Goal: Transaction & Acquisition: Purchase product/service

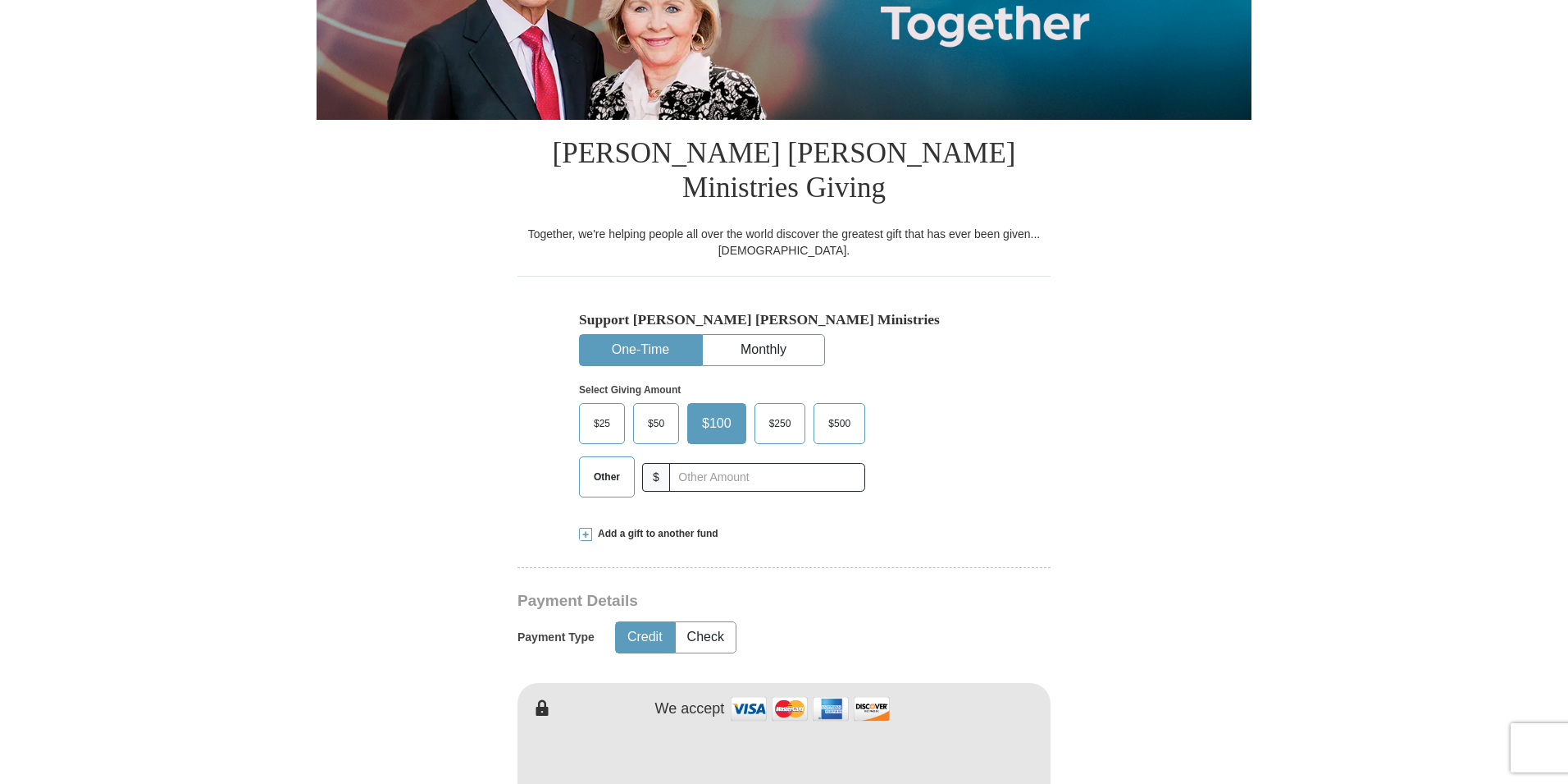
scroll to position [410, 0]
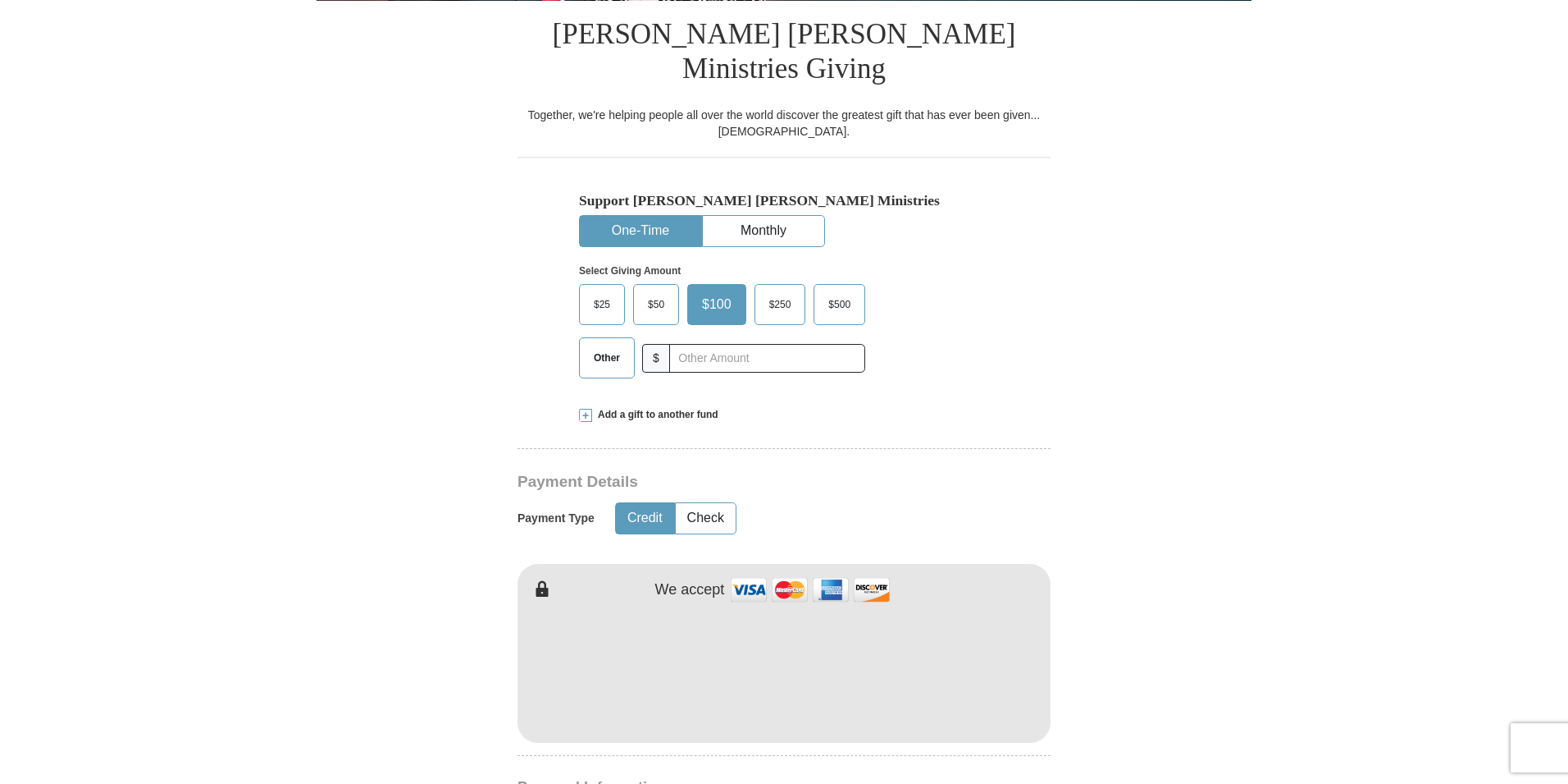
click at [603, 345] on span "Other" at bounding box center [607, 357] width 43 height 25
click at [0, 0] on input "Other" at bounding box center [0, 0] width 0 height 0
type input "10"
click at [903, 349] on div "$25 $50 $100 $250 $500 $" at bounding box center [749, 336] width 341 height 107
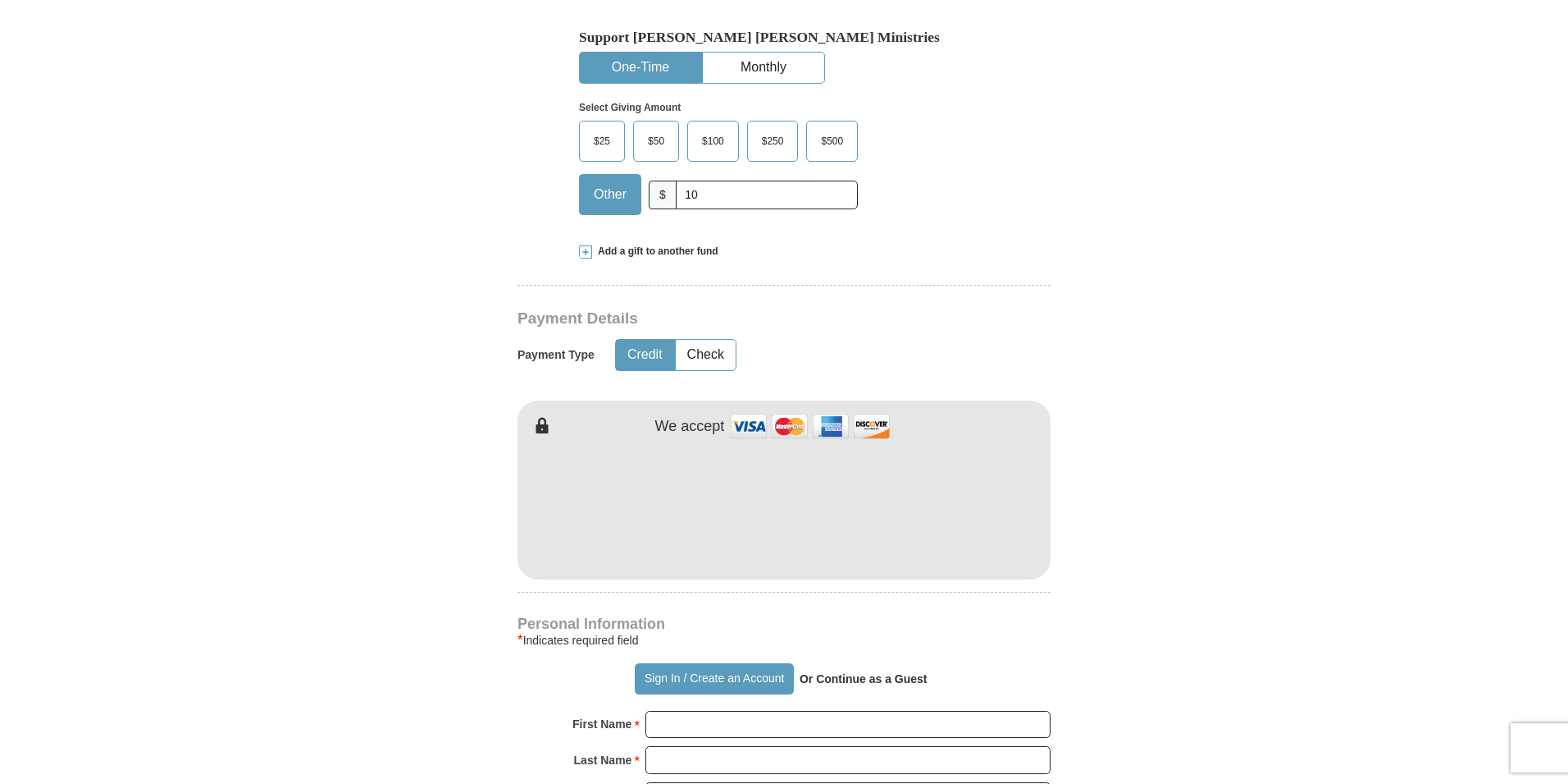
scroll to position [575, 0]
click at [709, 339] on button "Check" at bounding box center [706, 354] width 60 height 31
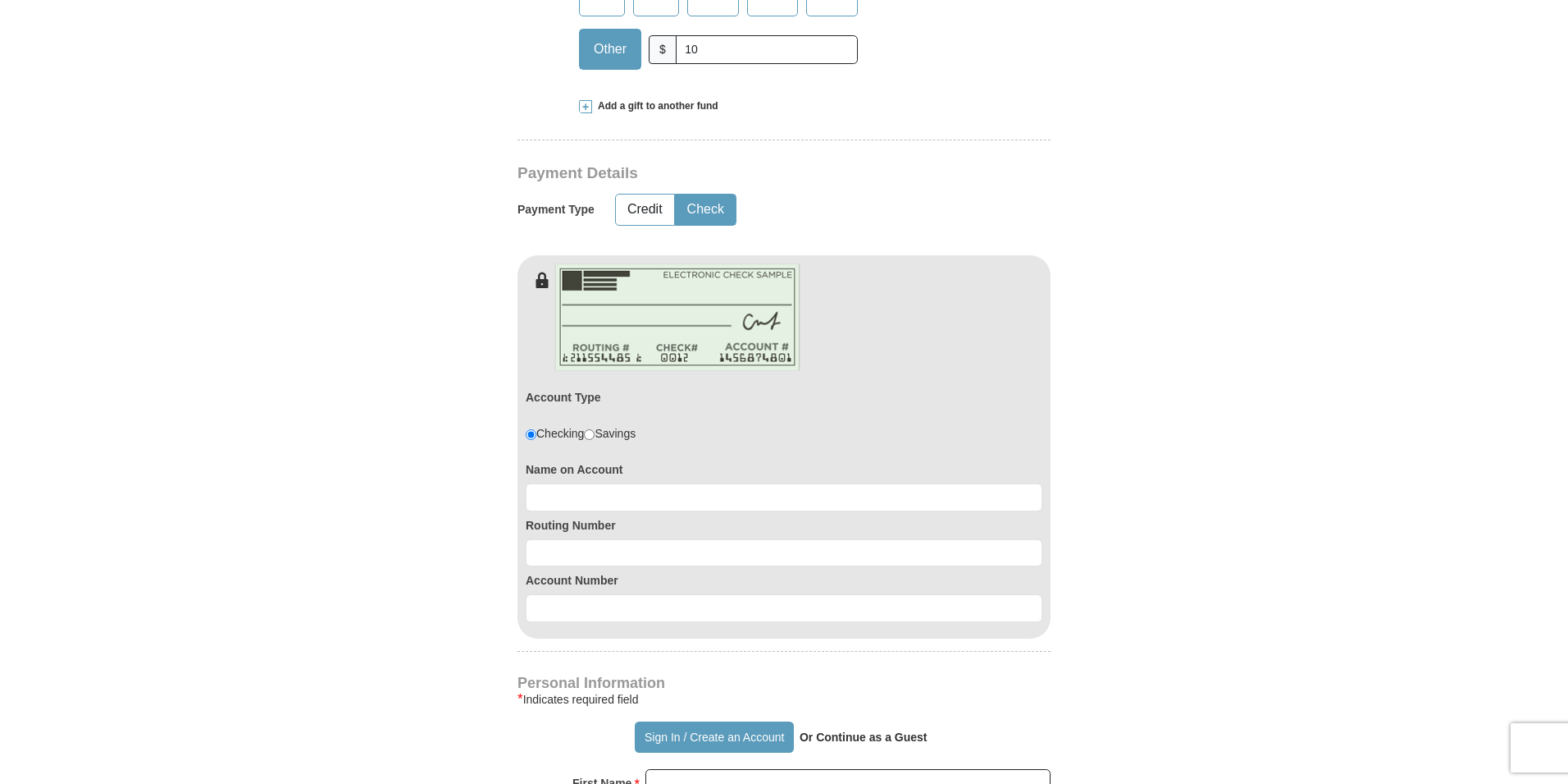
scroll to position [739, 0]
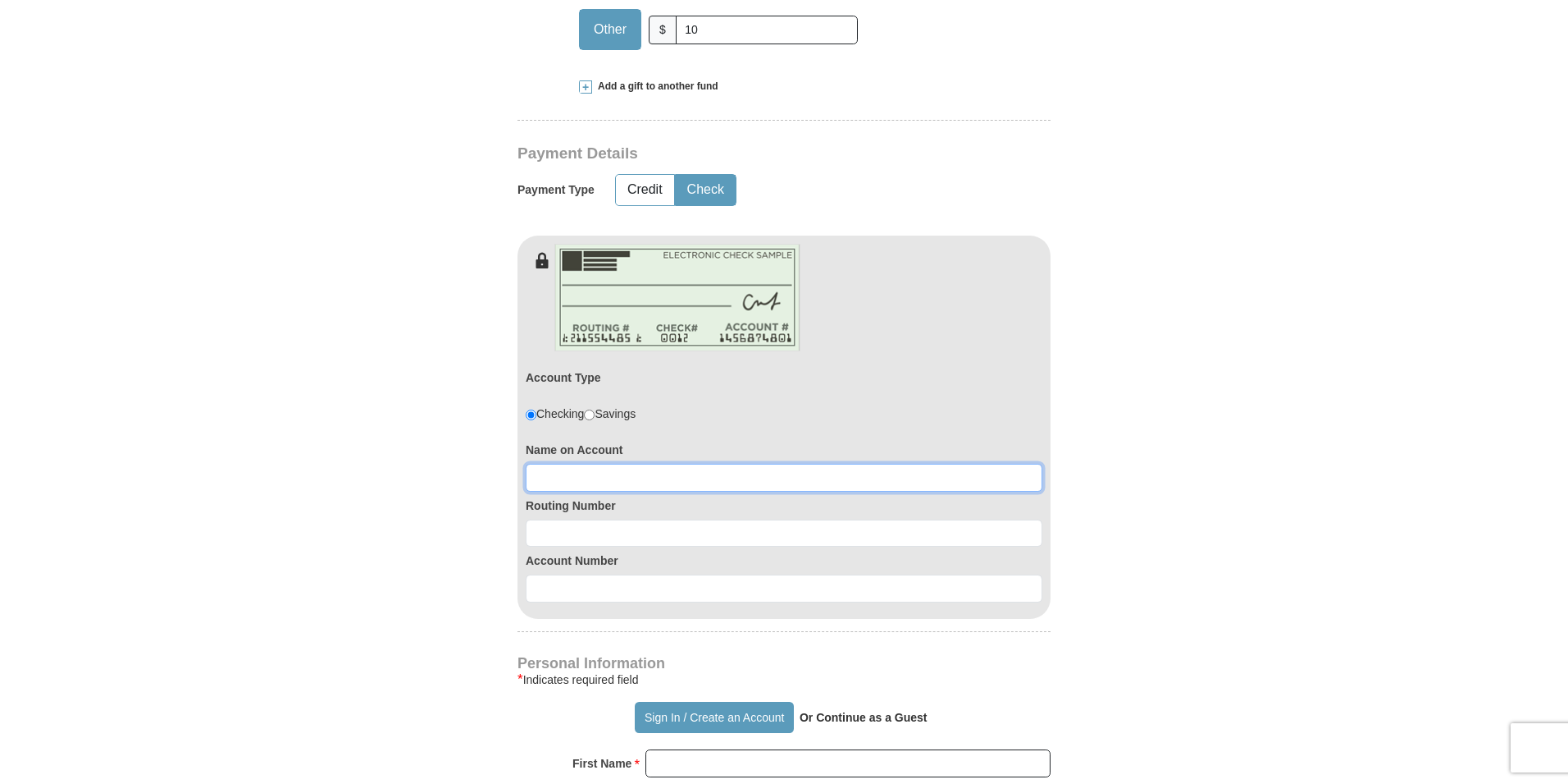
click at [662, 464] on input at bounding box center [784, 477] width 516 height 28
type input "[PERSON_NAME]"
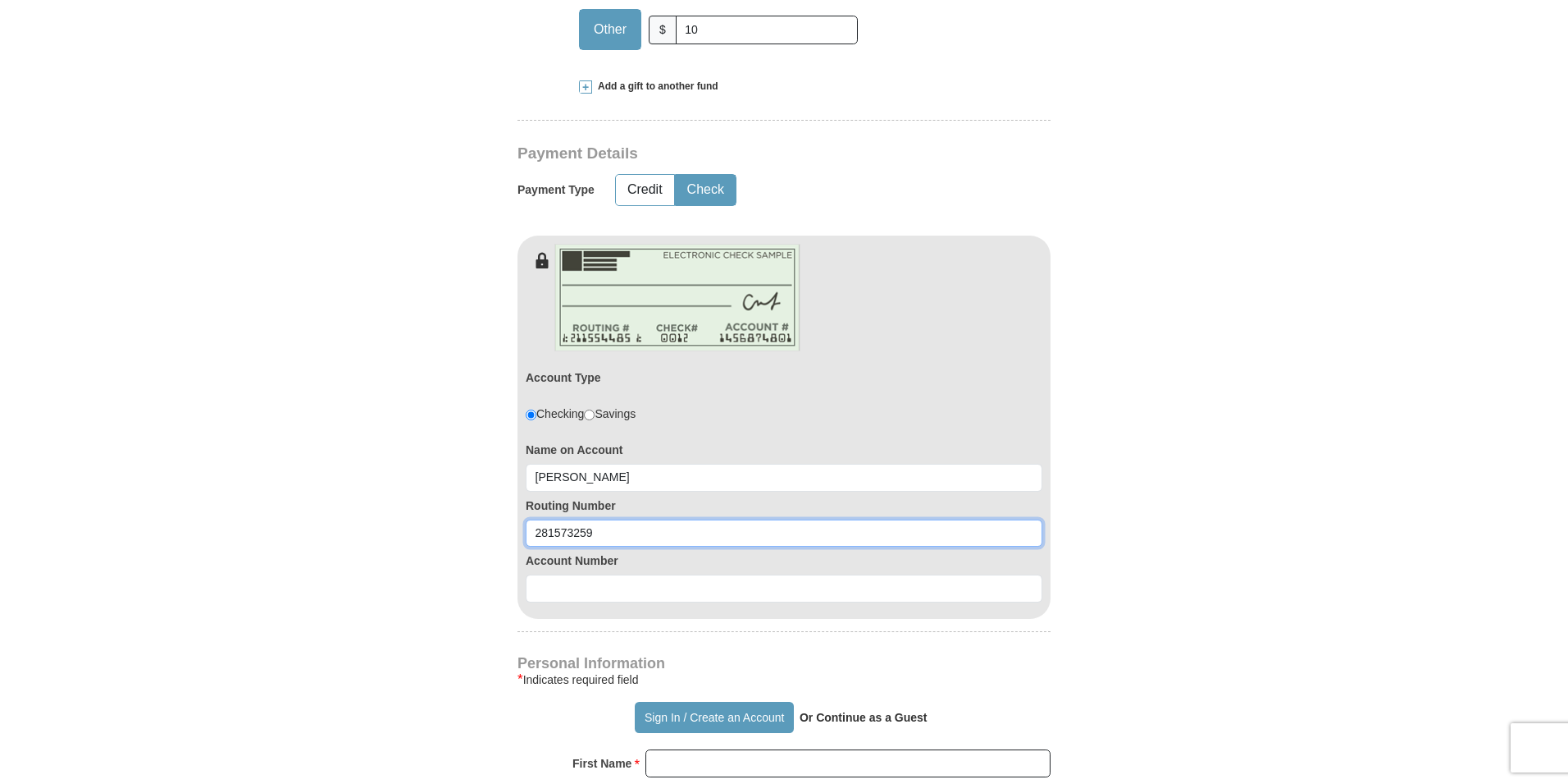
type input "281573259"
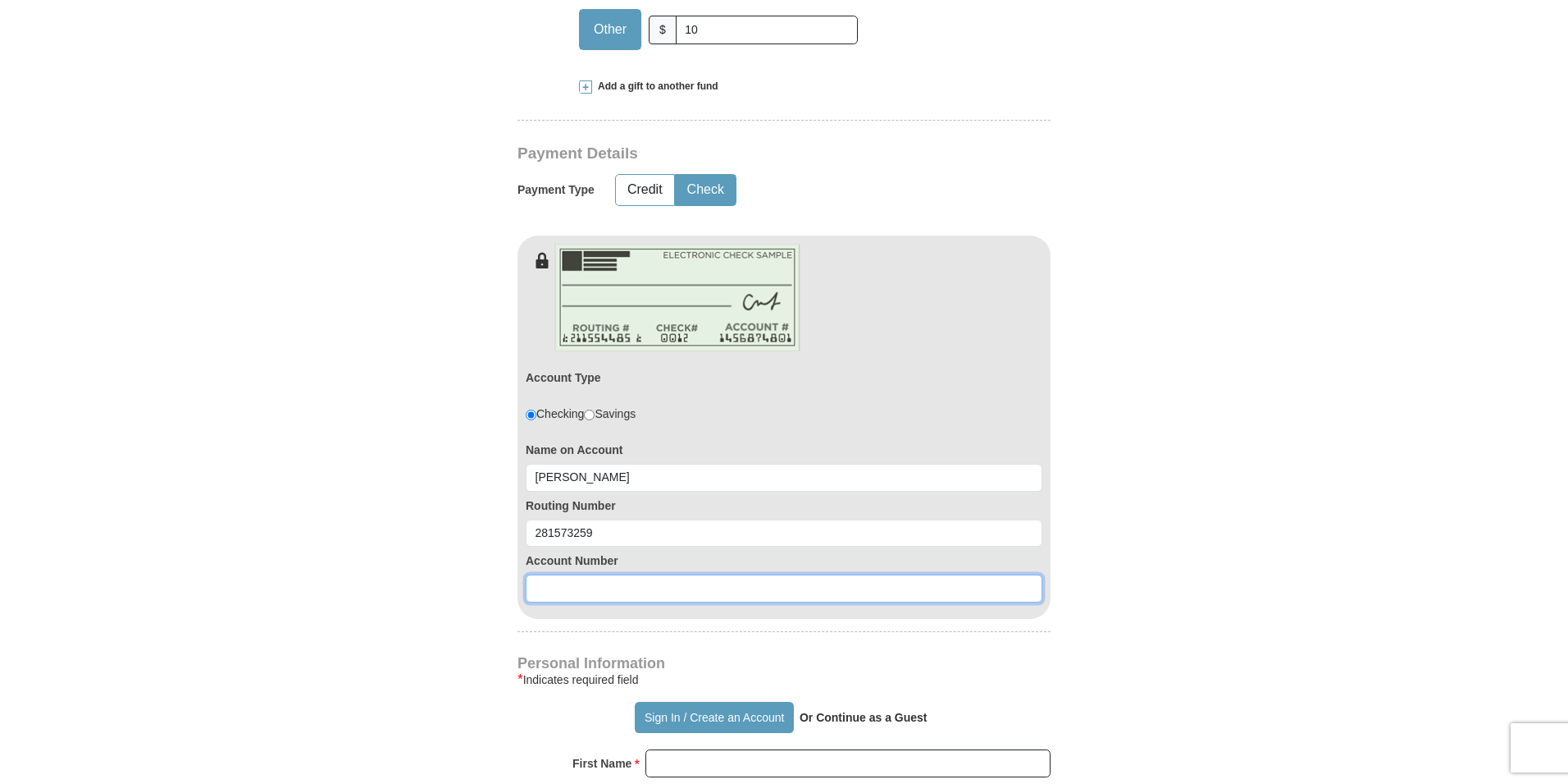
click at [642, 575] on input at bounding box center [784, 588] width 516 height 28
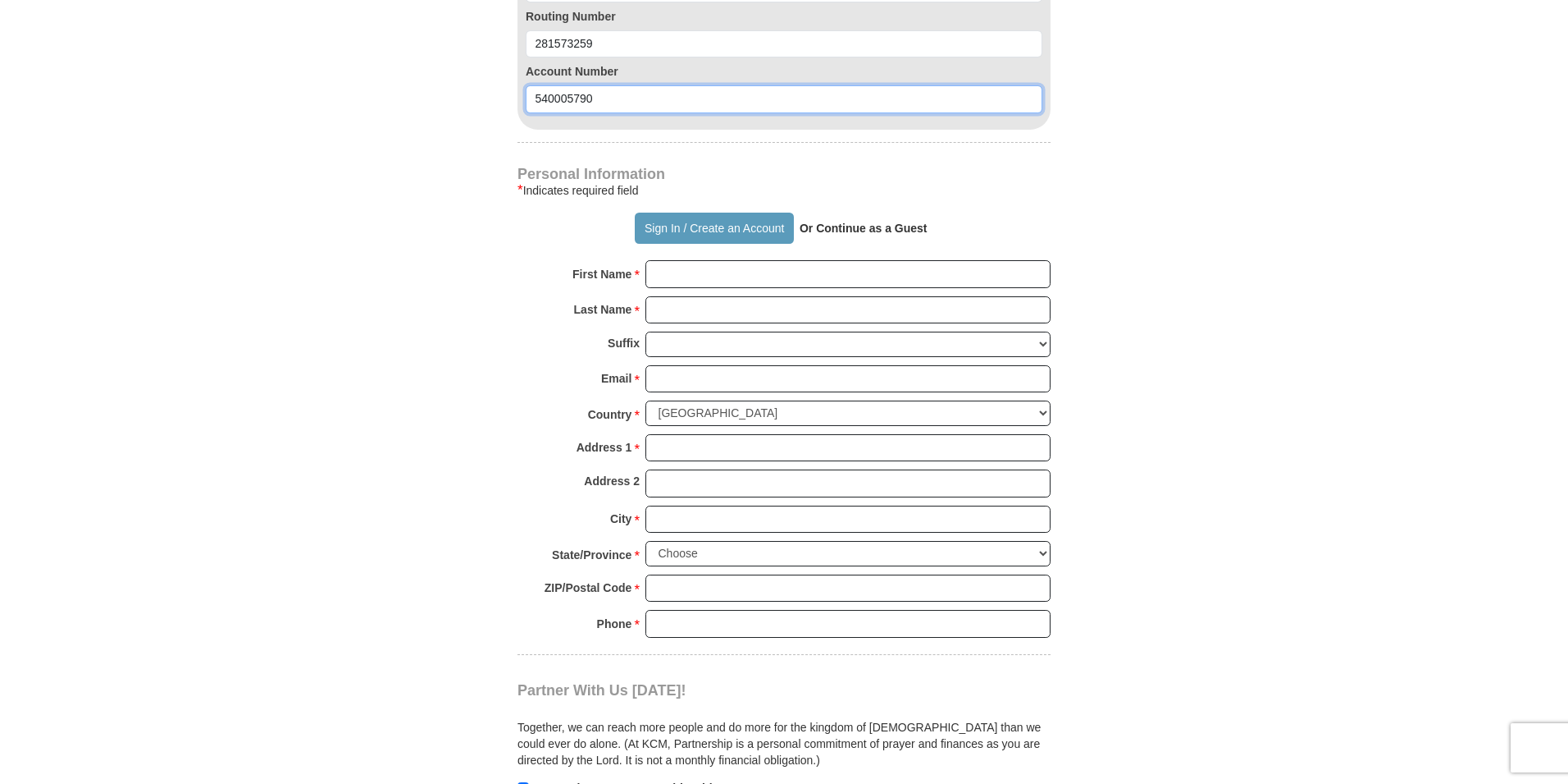
scroll to position [1231, 0]
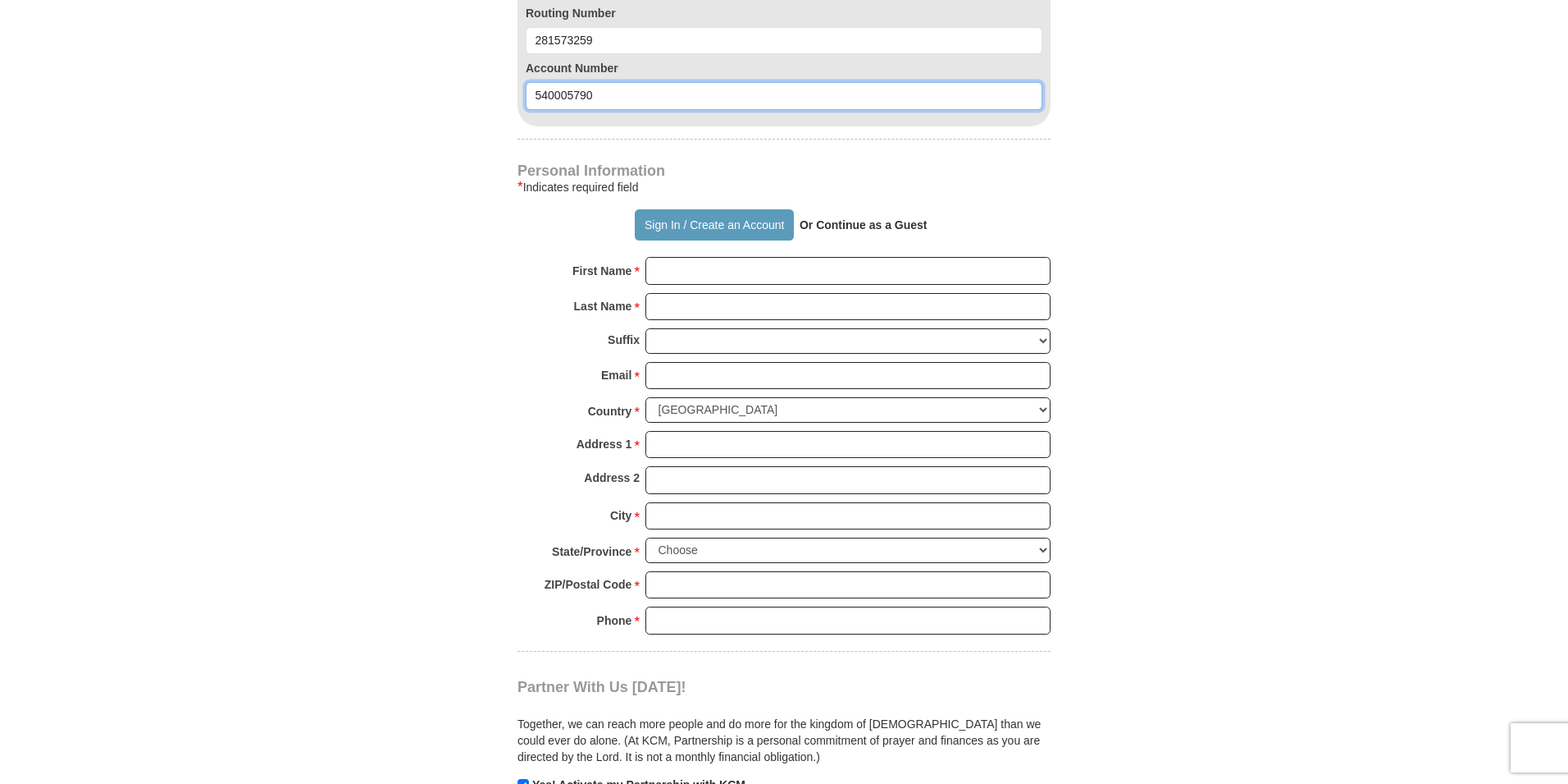
type input "540005790"
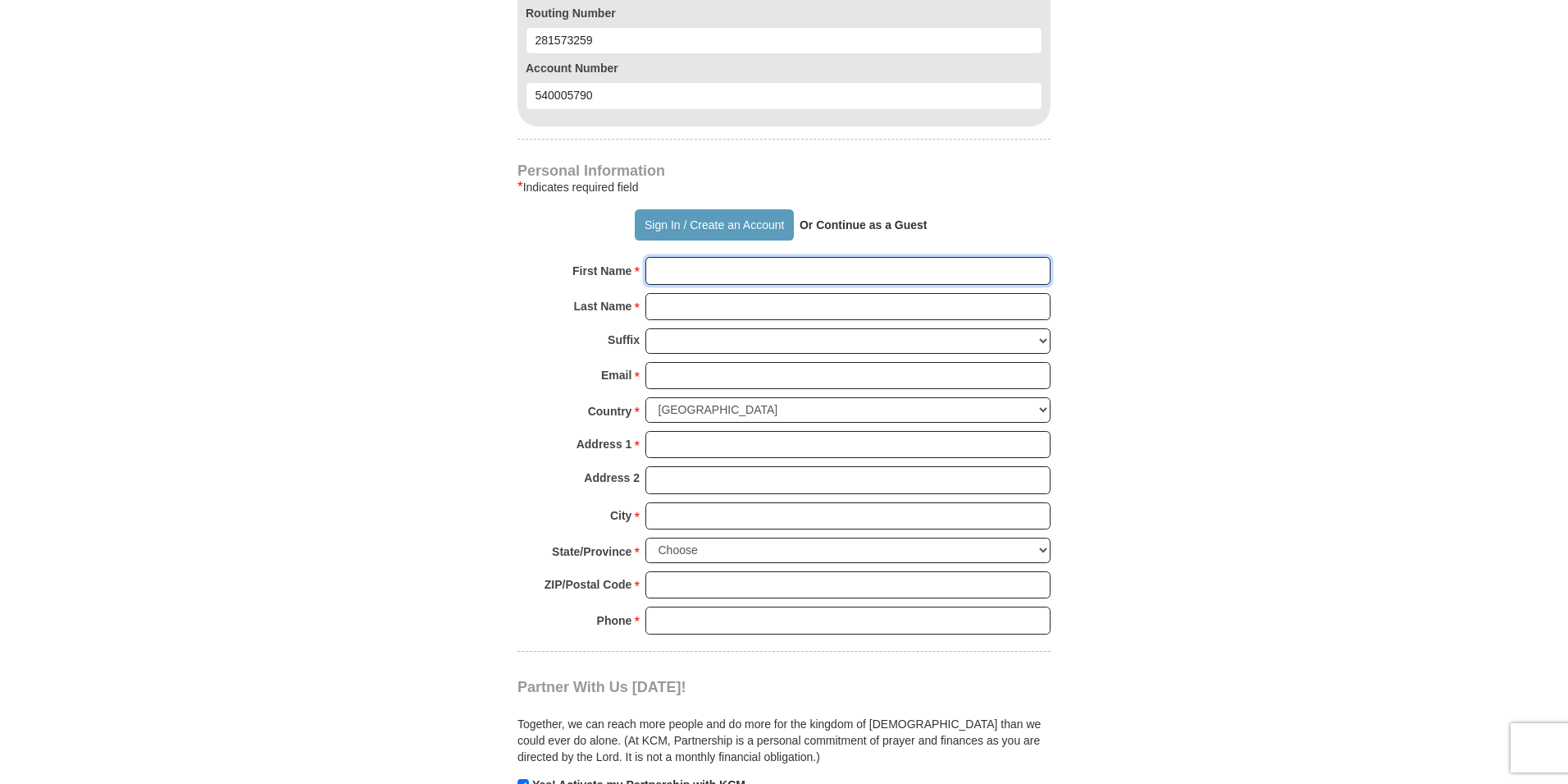
click at [758, 257] on input "First Name *" at bounding box center [848, 271] width 405 height 28
type input "[PERSON_NAME] and [PERSON_NAME]"
type input "[PERSON_NAME]"
type input "[EMAIL_ADDRESS][DOMAIN_NAME]"
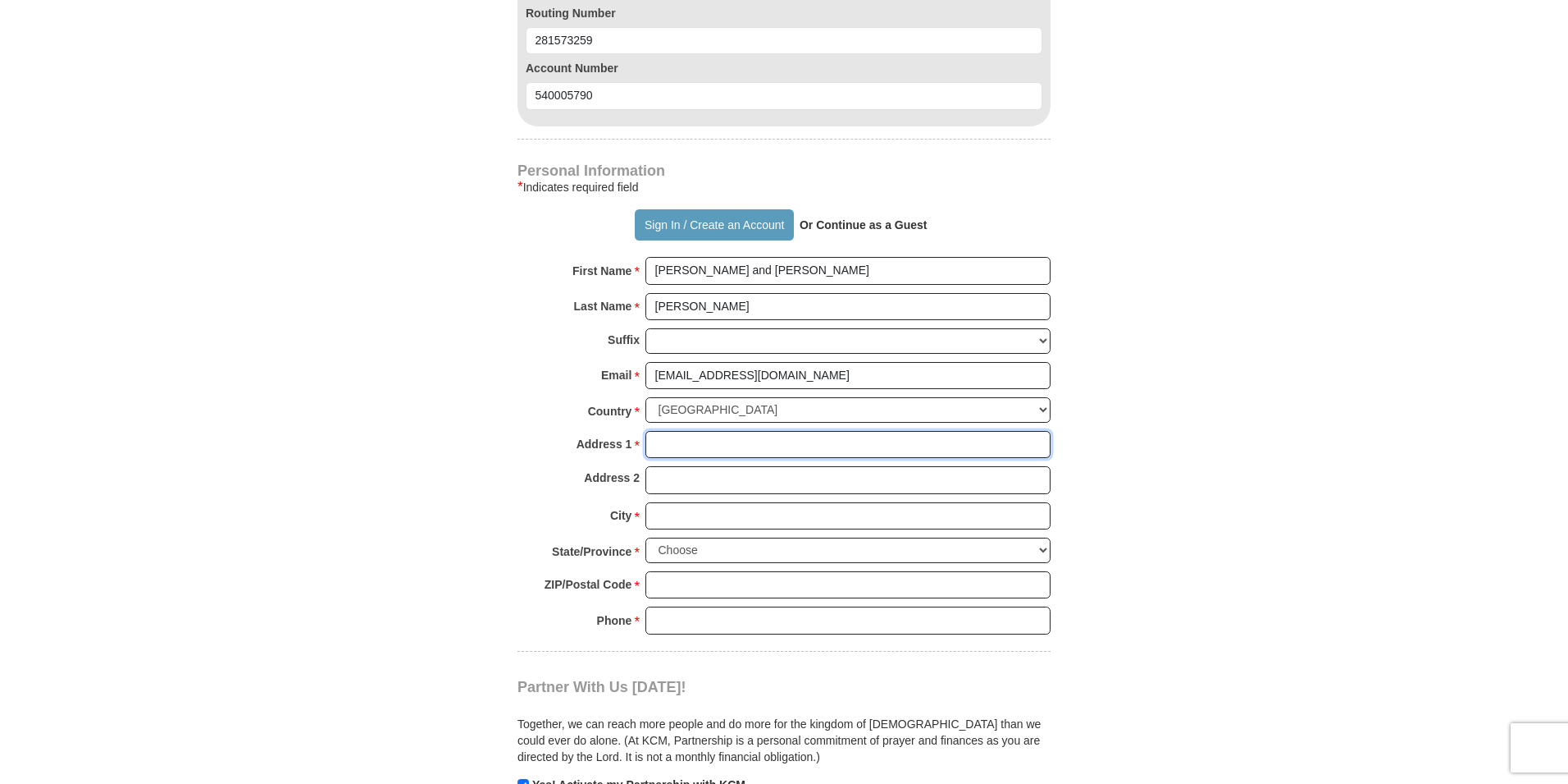
type input "3 Cardinal Crse, Forsyth"
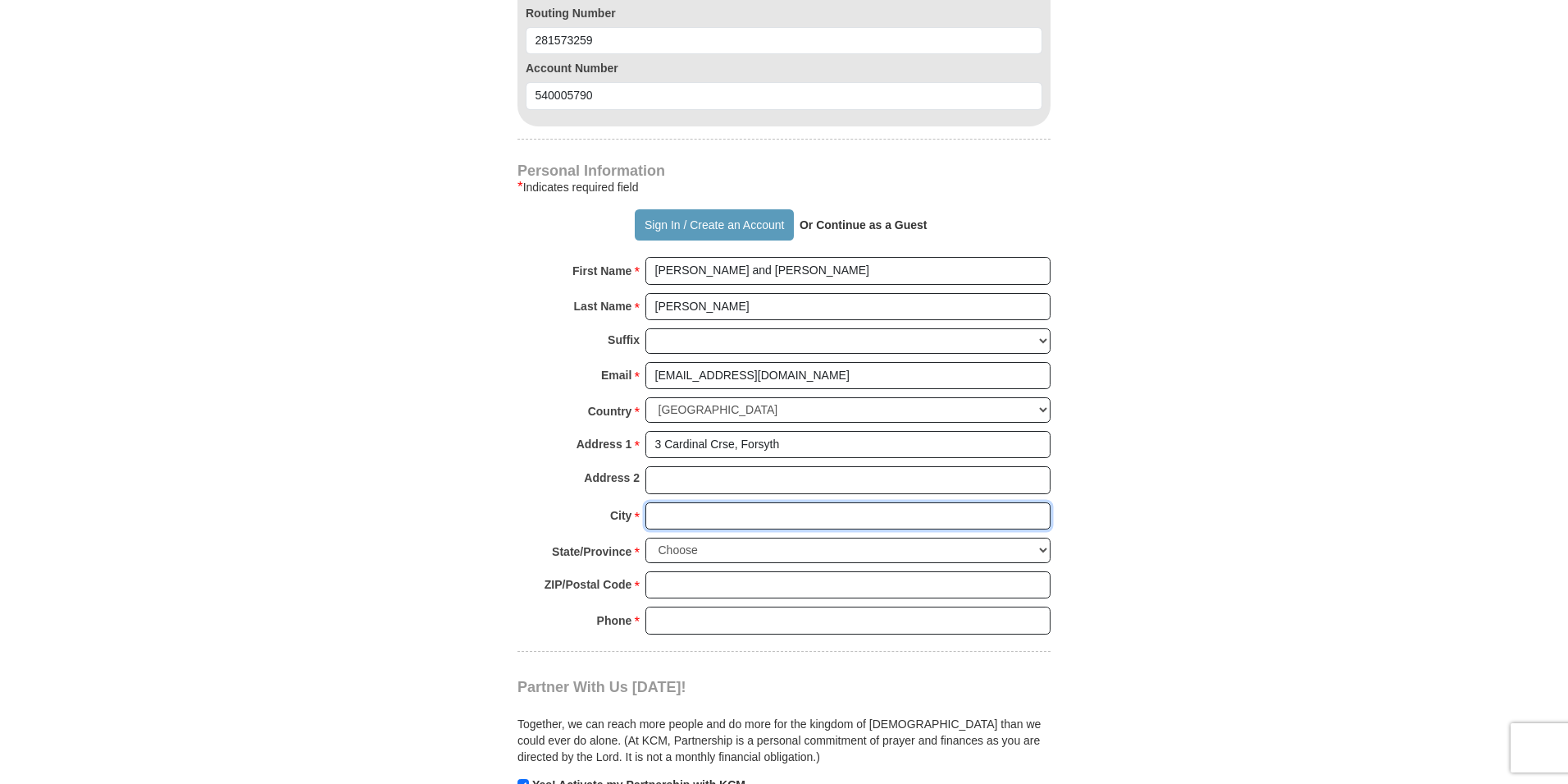
type input "Forsyth"
select select "MO"
type input "65653-5401"
type input "4176778008"
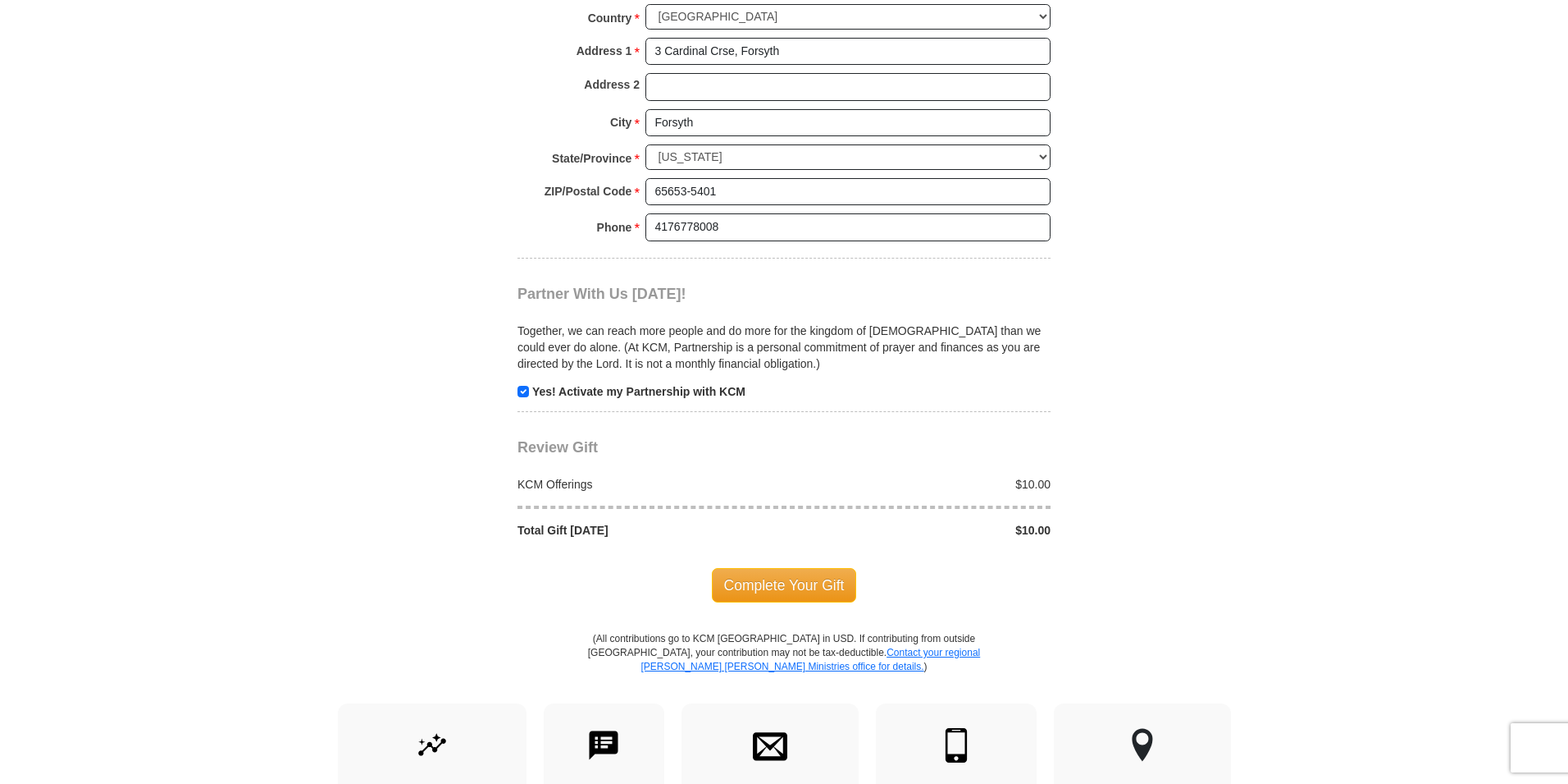
scroll to position [1641, 0]
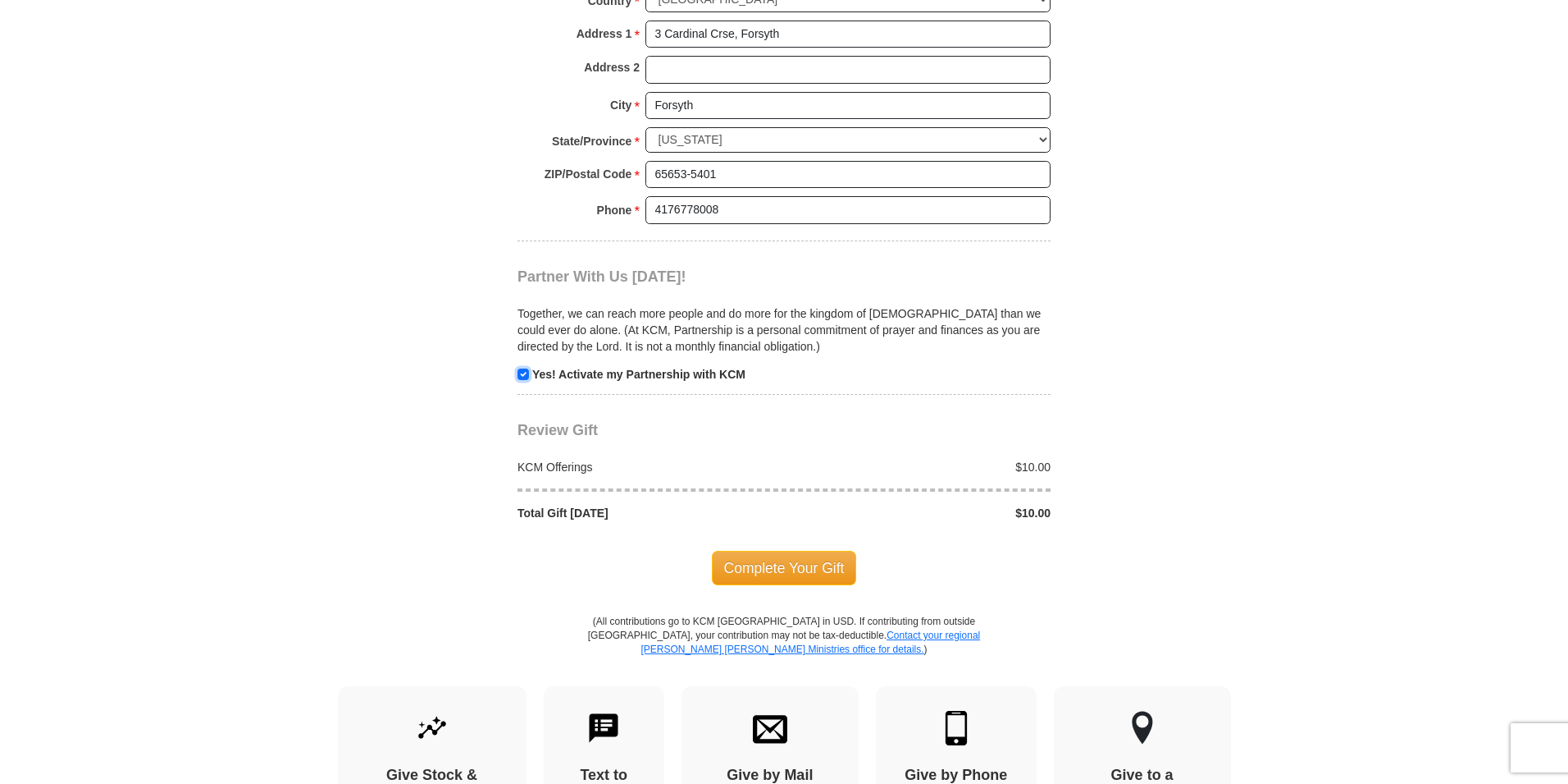
click at [520, 368] on input "checkbox" at bounding box center [522, 373] width 11 height 11
checkbox input "false"
click at [803, 551] on span "Complete Your Gift" at bounding box center [784, 568] width 145 height 34
